Goal: Information Seeking & Learning: Learn about a topic

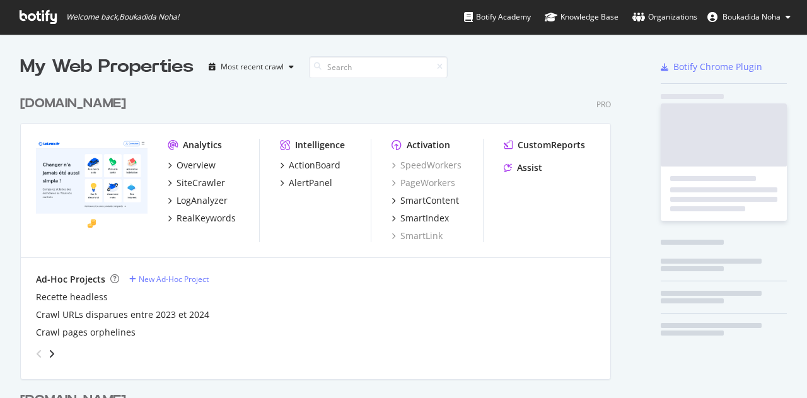
scroll to position [582, 590]
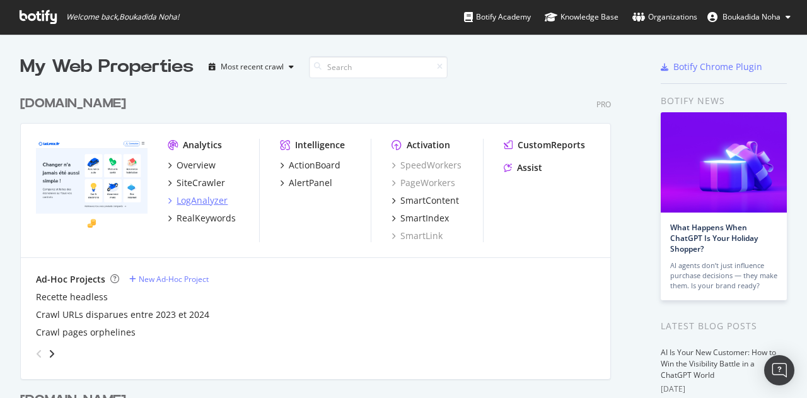
click at [189, 204] on div "LogAnalyzer" at bounding box center [201, 200] width 51 height 13
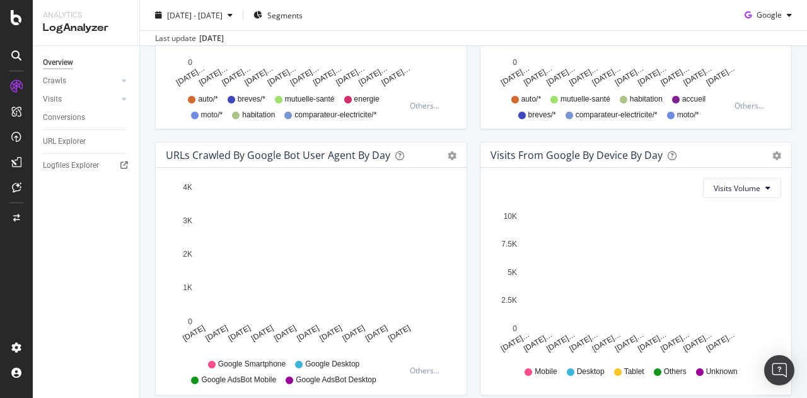
scroll to position [651, 0]
